Goal: Task Accomplishment & Management: Manage account settings

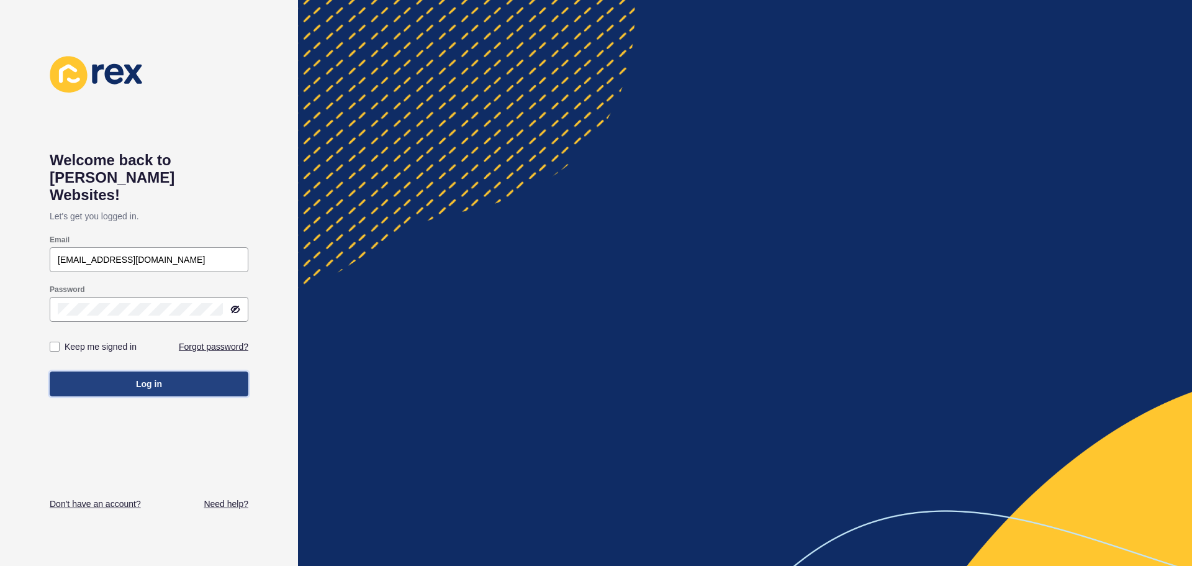
click at [149, 377] on span "Log in" at bounding box center [149, 383] width 26 height 12
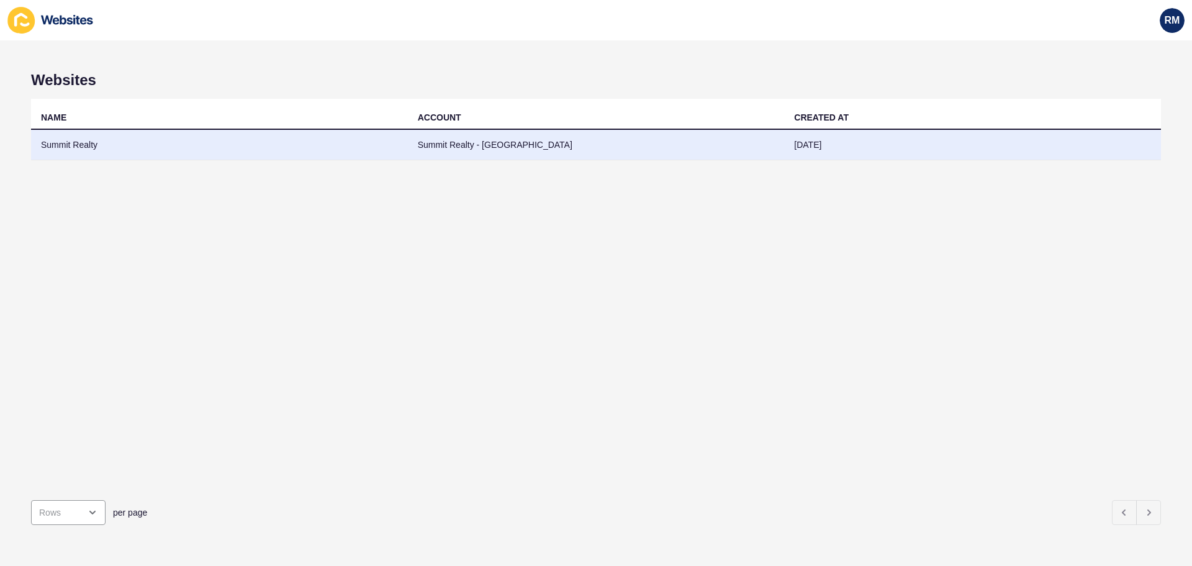
click at [285, 147] on td "Summit Realty" at bounding box center [219, 145] width 377 height 30
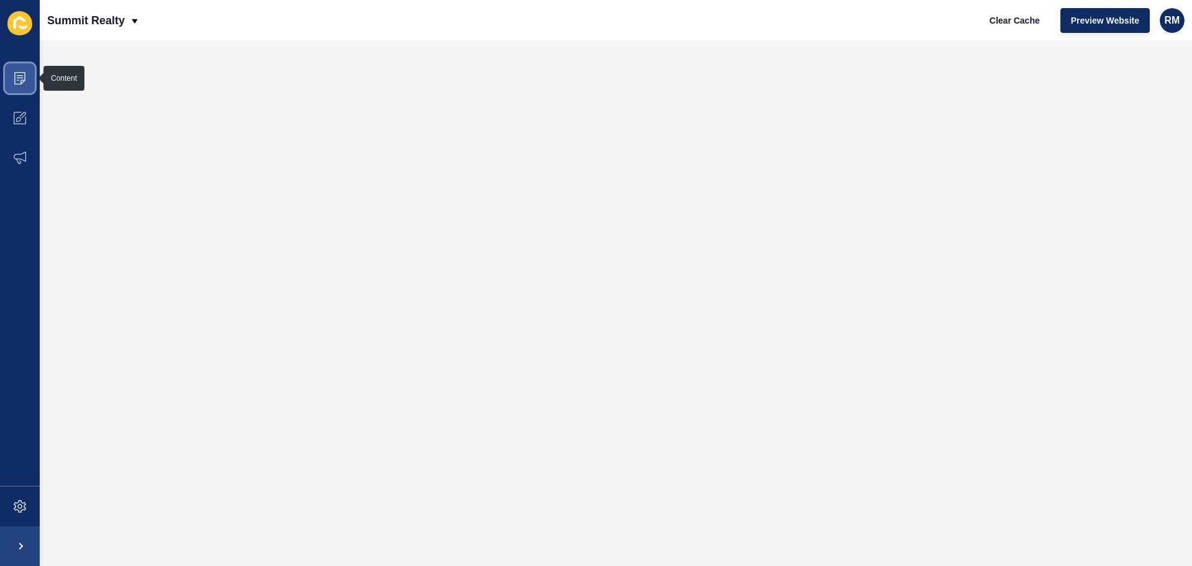
click at [28, 80] on span at bounding box center [20, 78] width 40 height 40
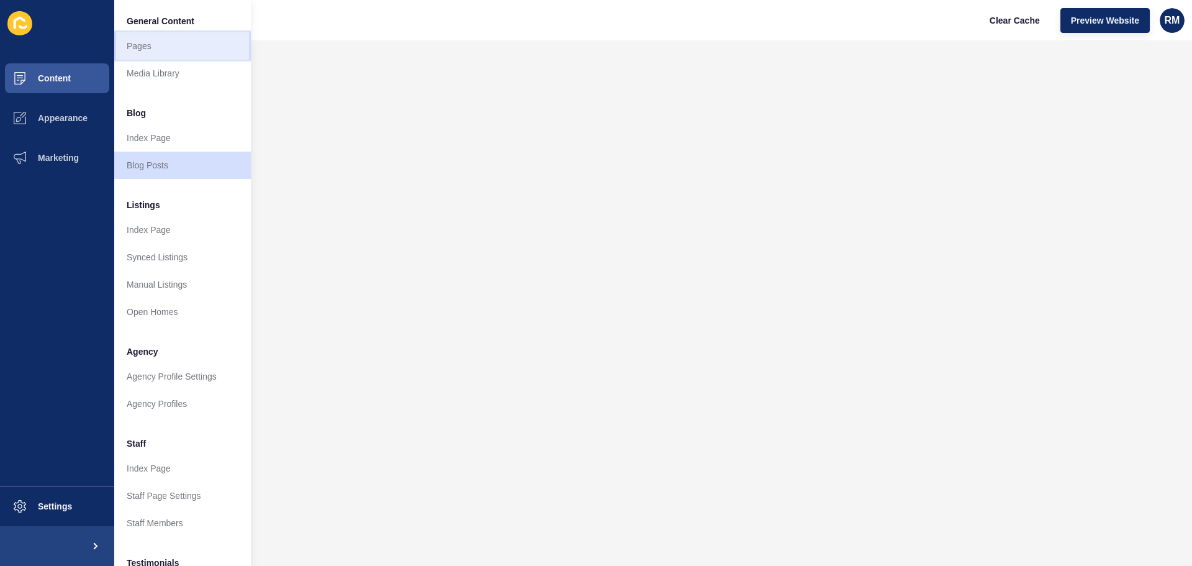
click at [152, 45] on link "Pages" at bounding box center [182, 45] width 137 height 27
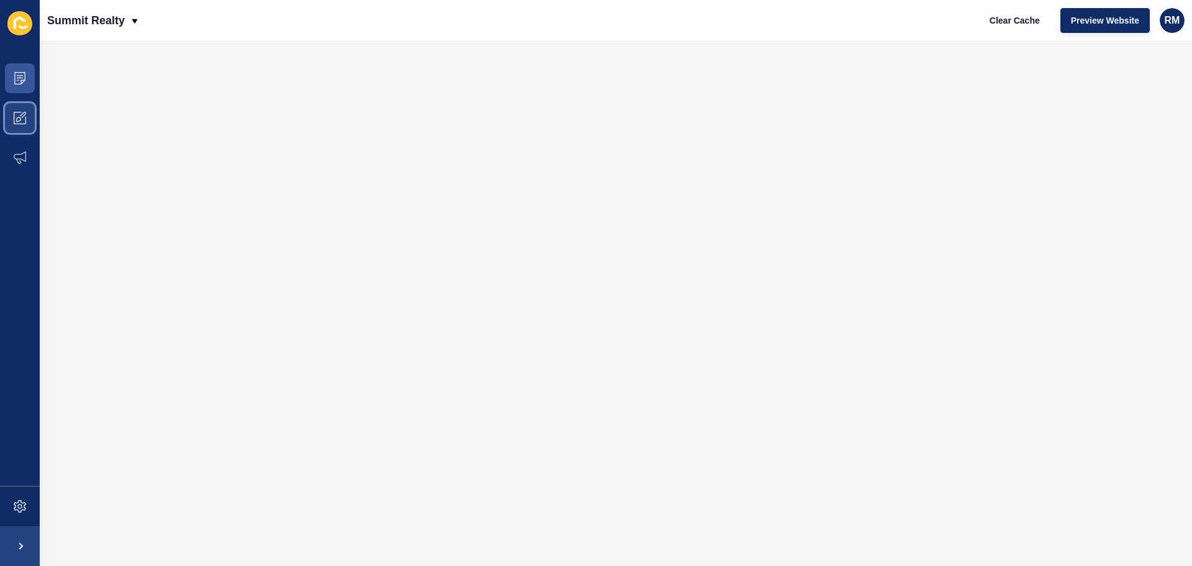
click at [18, 119] on icon at bounding box center [20, 118] width 12 height 12
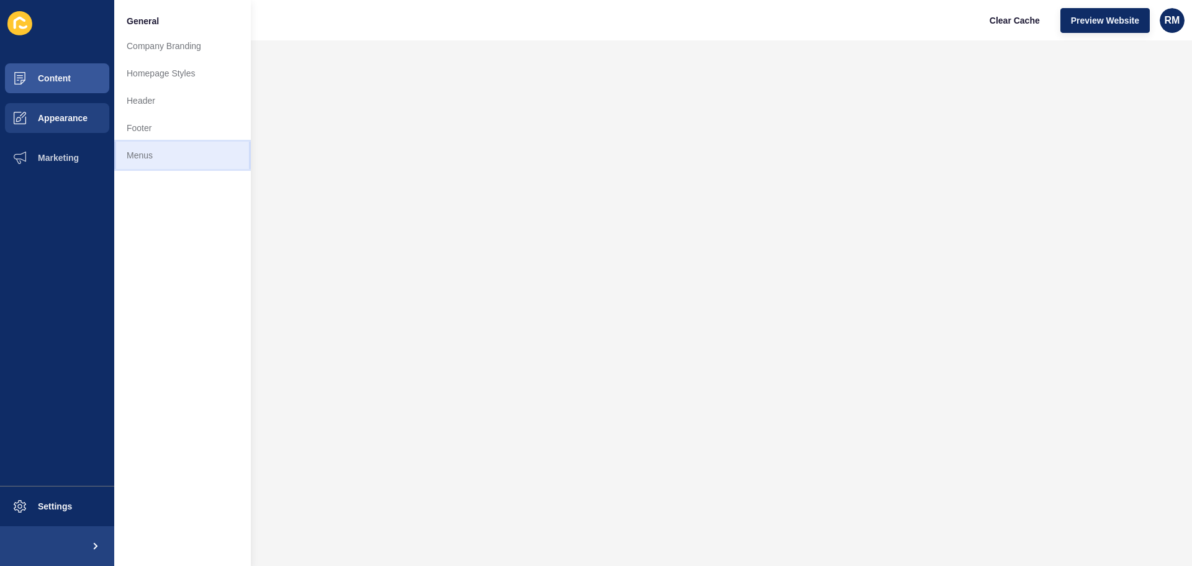
click at [122, 155] on link "Menus" at bounding box center [182, 155] width 137 height 27
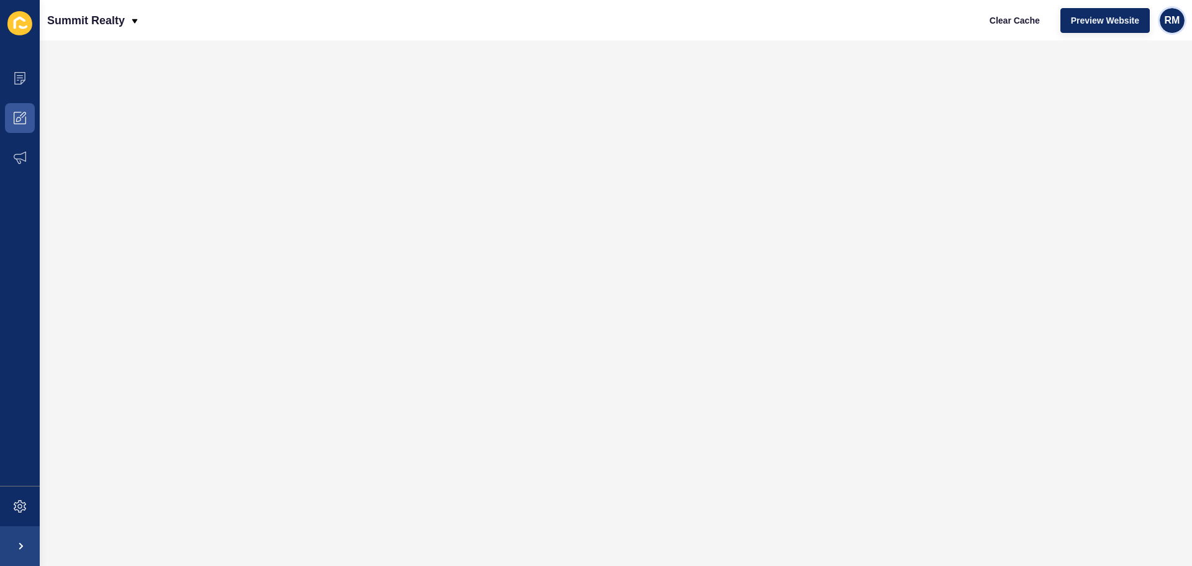
click at [1169, 20] on span "RM" at bounding box center [1173, 20] width 16 height 12
click at [1128, 107] on link "Logout" at bounding box center [1126, 103] width 91 height 27
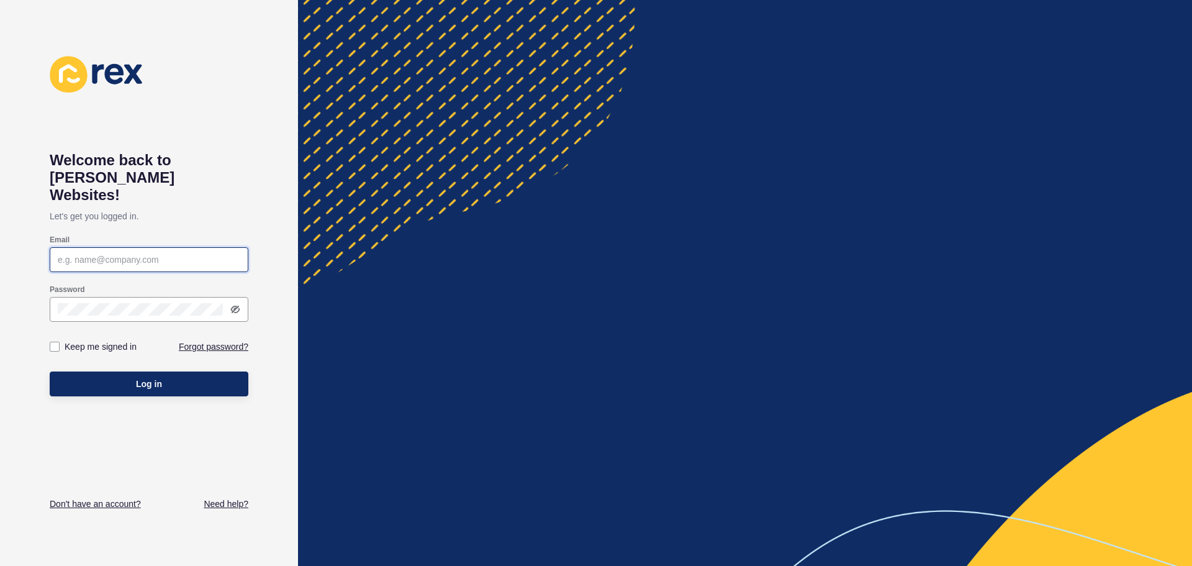
type input "[EMAIL_ADDRESS][DOMAIN_NAME]"
